Goal: Task Accomplishment & Management: Manage account settings

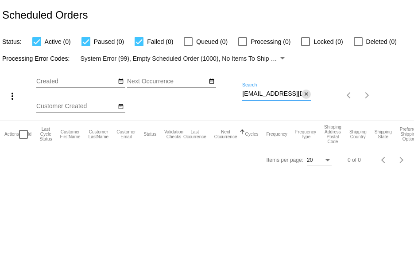
scroll to position [0, 3]
drag, startPoint x: 242, startPoint y: 95, endPoint x: 307, endPoint y: 95, distance: 64.7
click at [307, 95] on div "[EMAIL_ADDRESS][DOMAIN_NAME] Search close" at bounding box center [276, 91] width 69 height 17
paste input "heresajunebug663"
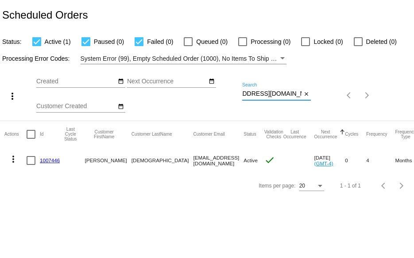
type input "[EMAIL_ADDRESS][DOMAIN_NAME]"
click at [47, 160] on link "1007446" at bounding box center [50, 160] width 20 height 6
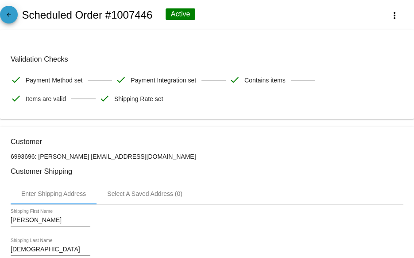
click at [5, 15] on mat-icon "arrow_back" at bounding box center [9, 17] width 11 height 11
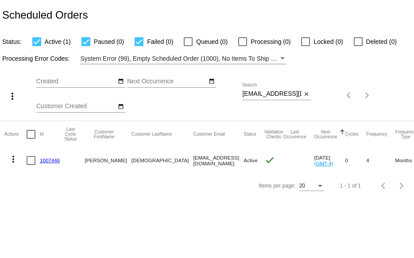
click at [13, 160] on mat-icon "more_vert" at bounding box center [13, 159] width 11 height 11
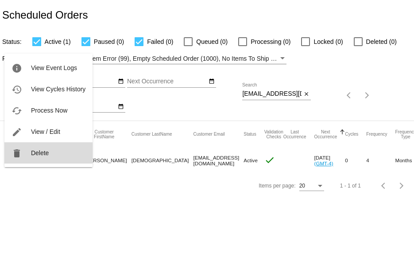
click at [35, 151] on span "Delete" at bounding box center [40, 152] width 18 height 7
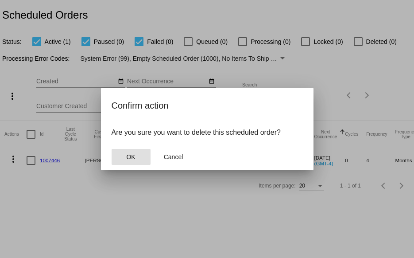
click at [126, 156] on span "OK" at bounding box center [130, 156] width 9 height 7
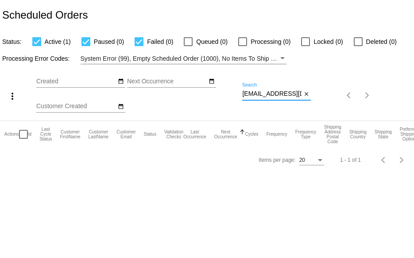
scroll to position [0, 28]
drag, startPoint x: 243, startPoint y: 94, endPoint x: 339, endPoint y: 96, distance: 95.8
click at [339, 96] on div "more_vert Aug Jan Feb Mar [DATE]" at bounding box center [207, 92] width 414 height 56
paste input "gcrayak"
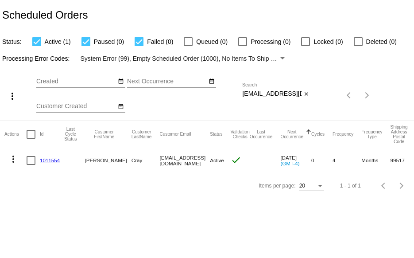
drag, startPoint x: 242, startPoint y: 94, endPoint x: 263, endPoint y: 95, distance: 21.3
click at [263, 95] on div "more_vert Aug Jan Feb Mar [DATE]" at bounding box center [207, 92] width 414 height 56
drag, startPoint x: 243, startPoint y: 92, endPoint x: 328, endPoint y: 95, distance: 84.7
click at [328, 97] on div "more_vert Aug Jan Feb Mar [DATE]" at bounding box center [207, 92] width 414 height 56
paste input "marycshamo"
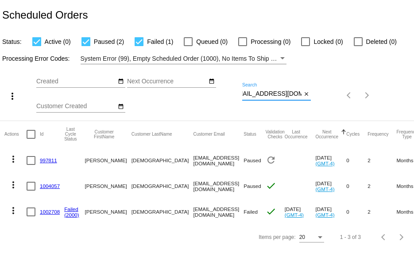
type input "[EMAIL_ADDRESS][DOMAIN_NAME]"
click at [13, 211] on mat-icon "more_vert" at bounding box center [13, 210] width 11 height 11
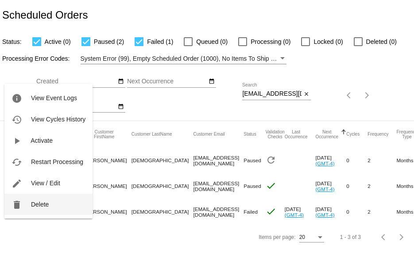
click at [22, 199] on button "delete Delete" at bounding box center [48, 204] width 88 height 21
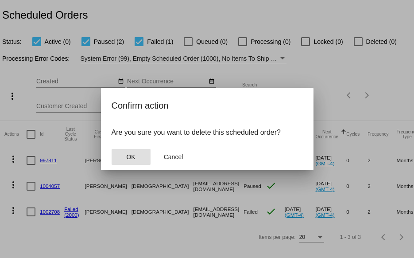
click at [132, 159] on span "OK" at bounding box center [130, 156] width 9 height 7
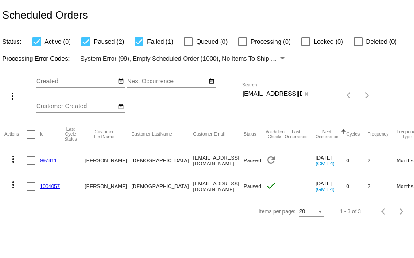
click at [47, 159] on link "997811" at bounding box center [48, 160] width 17 height 6
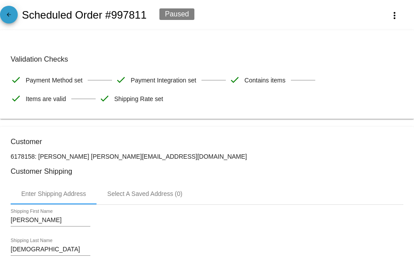
click at [8, 16] on mat-icon "arrow_back" at bounding box center [9, 17] width 11 height 11
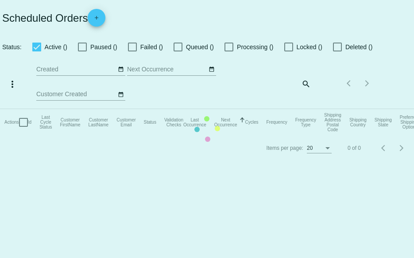
checkbox input "true"
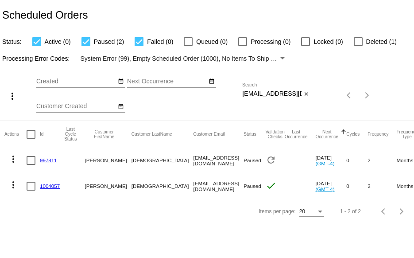
click at [50, 185] on link "1004057" at bounding box center [50, 186] width 20 height 6
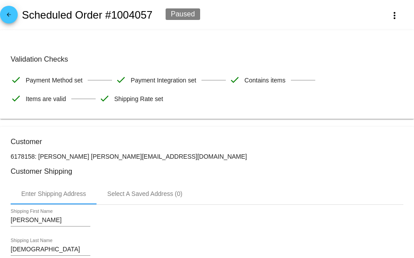
click at [9, 13] on mat-icon "arrow_back" at bounding box center [9, 17] width 11 height 11
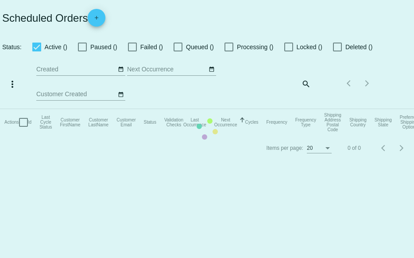
checkbox input "true"
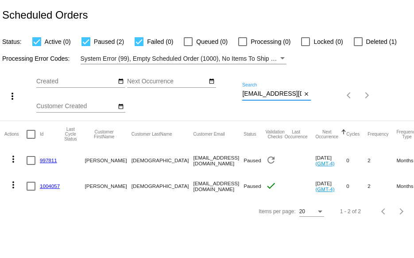
scroll to position [0, 11]
drag, startPoint x: 244, startPoint y: 95, endPoint x: 309, endPoint y: 98, distance: 65.7
click at [309, 98] on div "[EMAIL_ADDRESS][DOMAIN_NAME] Search close" at bounding box center [276, 91] width 69 height 17
paste input "lindatos5085"
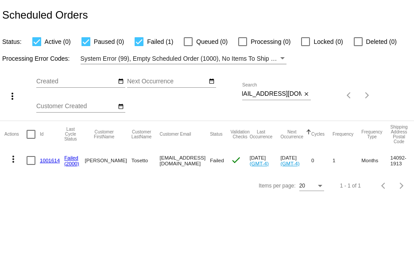
scroll to position [0, 0]
drag, startPoint x: 241, startPoint y: 93, endPoint x: 254, endPoint y: 93, distance: 12.4
click at [254, 93] on div "more_vert Aug Jan Feb Mar [DATE]" at bounding box center [207, 92] width 414 height 56
drag, startPoint x: 242, startPoint y: 93, endPoint x: 335, endPoint y: 94, distance: 92.6
click at [335, 94] on div "more_vert Aug Jan Feb Mar [DATE]" at bounding box center [207, 92] width 414 height 56
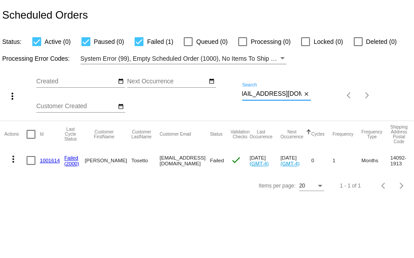
paste input "[EMAIL_ADDRESS]"
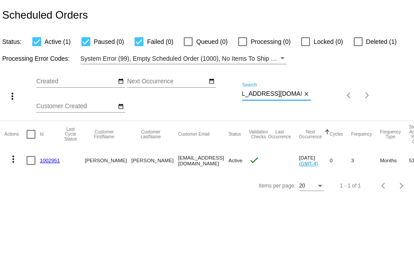
type input "[EMAIL_ADDRESS][DOMAIN_NAME]"
